Goal: Task Accomplishment & Management: Use online tool/utility

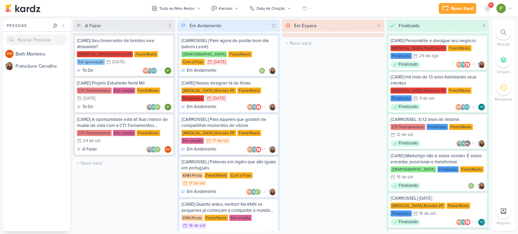
click at [236, 117] on div "[CARROSSEL] Para aqueles que gostam de compartilhar momentos de vitória" at bounding box center [228, 123] width 94 height 12
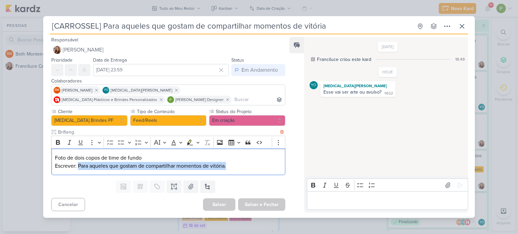
drag, startPoint x: 78, startPoint y: 165, endPoint x: 230, endPoint y: 163, distance: 151.8
click at [230, 163] on p "Escrever: Para aqueles que gostam de compartilhar momentos de vitória." at bounding box center [168, 166] width 227 height 8
copy p "Para aqueles que gostam de compartilhar momentos de vitória."
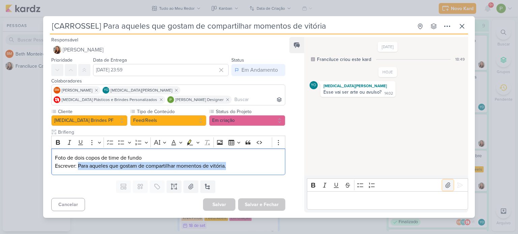
click at [445, 187] on icon at bounding box center [447, 185] width 5 height 5
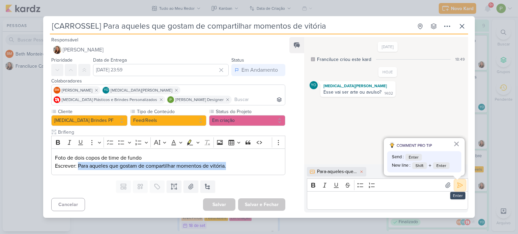
click at [457, 183] on icon at bounding box center [460, 185] width 7 height 7
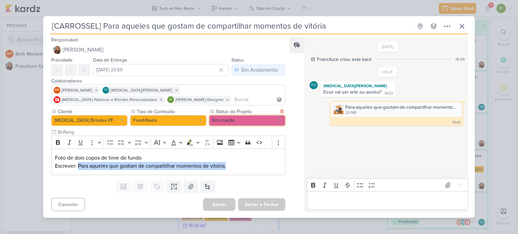
click at [252, 124] on button "Em criação" at bounding box center [247, 120] width 76 height 11
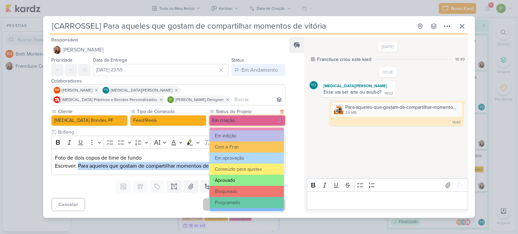
scroll to position [67, 0]
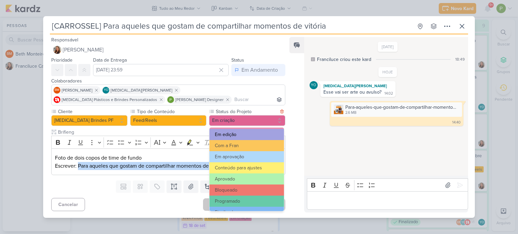
click at [240, 140] on button "Em edição" at bounding box center [246, 134] width 75 height 11
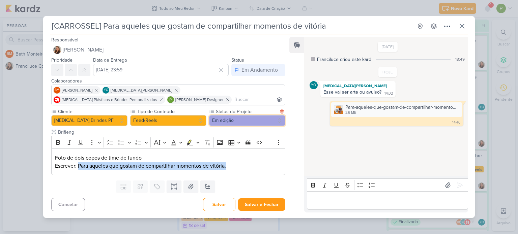
click at [244, 121] on button "Em edição" at bounding box center [247, 120] width 76 height 11
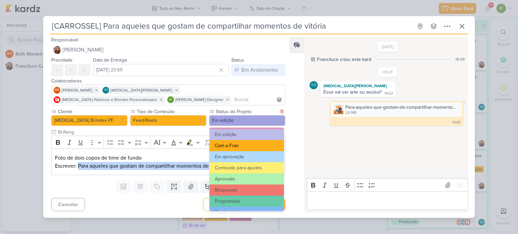
click at [244, 146] on button "Com a Fran" at bounding box center [246, 145] width 75 height 11
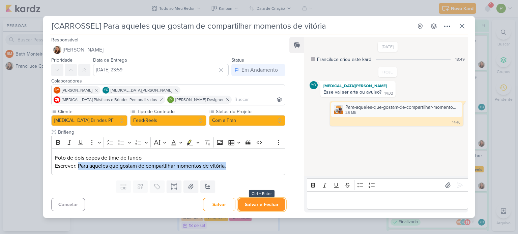
click at [259, 203] on button "Salvar e Fechar" at bounding box center [261, 205] width 47 height 12
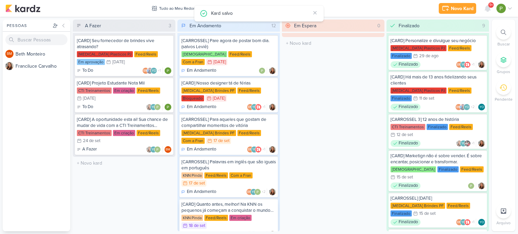
click at [223, 204] on div "[CARD] Quanto antes, melhor! Na KNN os pequenos já começam a conquistar o mundo…" at bounding box center [228, 208] width 94 height 12
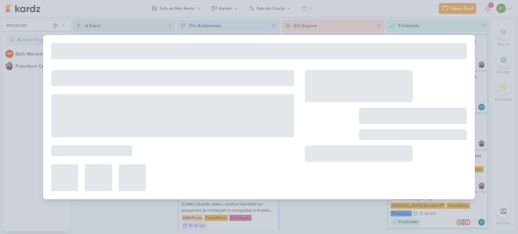
type input "[CARD] Quanto antes, melhor! Na KNN os pequenos já começam a conquistar o mundo…"
type input "[DATE] 23:59"
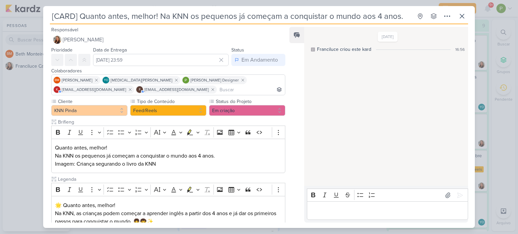
click at [12, 116] on div "[CARD] Quanto antes, melhor! Na KNN os pequenos já começam a conquistar o mundo…" at bounding box center [259, 117] width 518 height 234
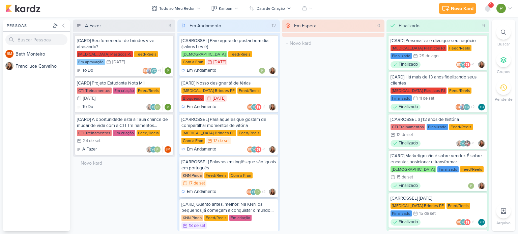
click at [236, 159] on div "[CARROSSEL] Palavras em inglês que são iguais em português" at bounding box center [228, 165] width 94 height 12
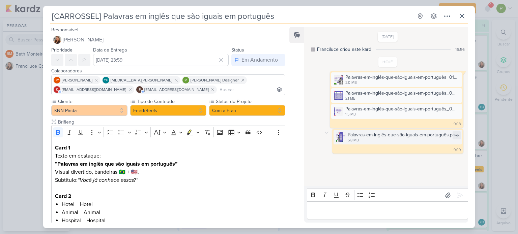
click at [337, 135] on img at bounding box center [340, 137] width 9 height 9
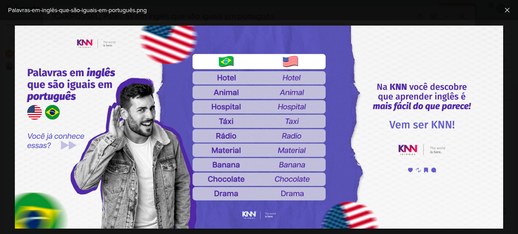
click at [0, 118] on div at bounding box center [259, 127] width 518 height 214
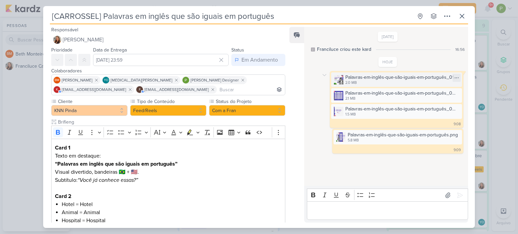
click at [344, 81] on div "Palavras-em-inglês-que-são-iguais-em-português_01.png 2.0 MB" at bounding box center [396, 79] width 131 height 14
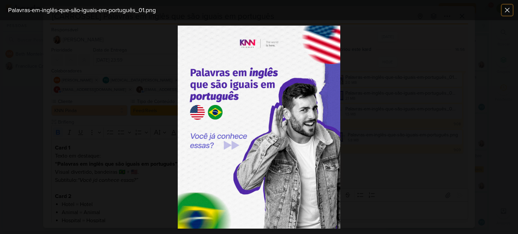
click at [507, 8] on icon at bounding box center [507, 10] width 8 height 8
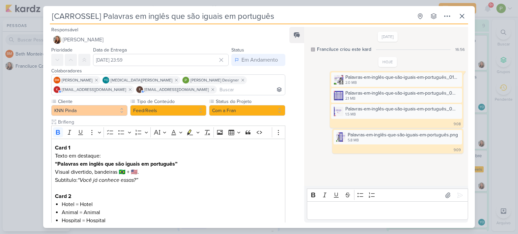
click at [22, 106] on div "[CARROSSEL] Palavras em inglês que são iguais em português Criado por Franciluce" at bounding box center [259, 117] width 518 height 234
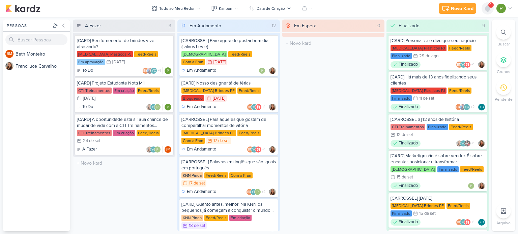
click at [491, 8] on icon at bounding box center [488, 8] width 8 height 8
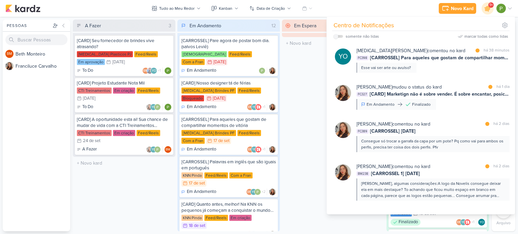
click at [298, 91] on div "Em Espera 0 O título do kard deve ter menos que 100 caracteres" at bounding box center [333, 126] width 103 height 212
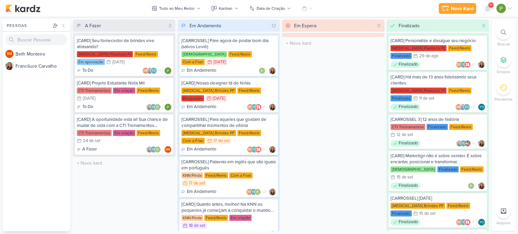
click at [237, 117] on div "[CARROSSEL] Para aqueles que gostam de compartilhar momentos de vitória" at bounding box center [228, 123] width 94 height 12
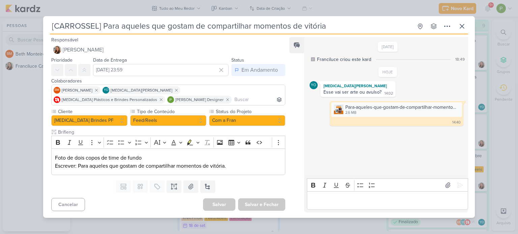
drag, startPoint x: 327, startPoint y: 29, endPoint x: 105, endPoint y: 35, distance: 222.6
click at [105, 35] on div "[CARROSSEL] Para aqueles que gostam de compartilhar momentos de vitória Criado …" at bounding box center [259, 119] width 432 height 198
click at [29, 113] on div "[CARROSSEL] Para aqueles que gostam de compartilhar momentos de vitória Criado …" at bounding box center [259, 117] width 518 height 234
